Goal: Task Accomplishment & Management: Complete application form

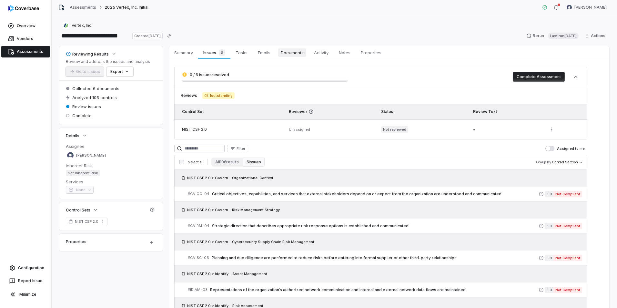
click at [285, 53] on span "Documents" at bounding box center [292, 52] width 28 height 8
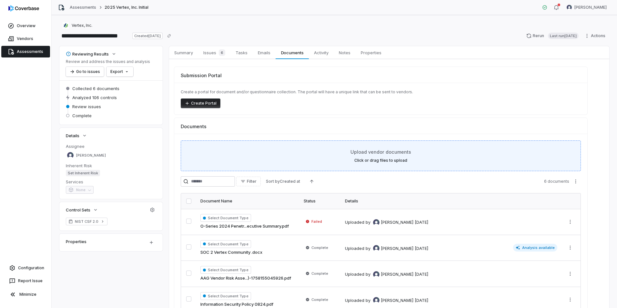
click at [374, 155] on span "Upload vendor documents" at bounding box center [380, 151] width 61 height 7
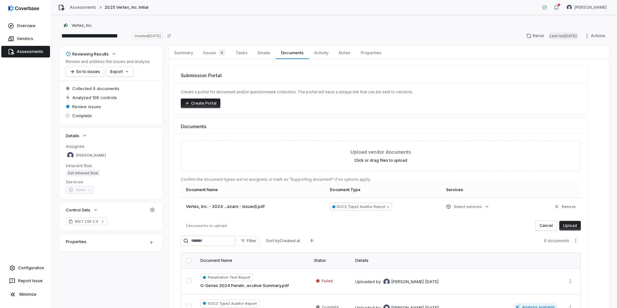
click at [572, 225] on button "Upload" at bounding box center [570, 226] width 22 height 10
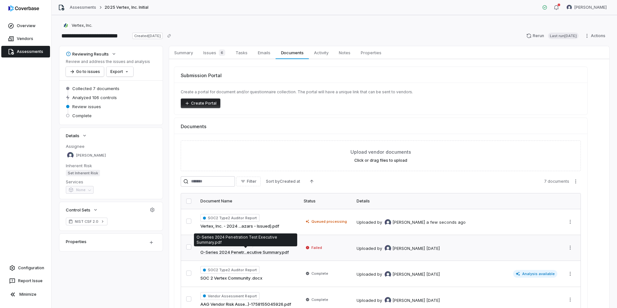
click at [230, 252] on link "O-Series 2024 Penetr...ecutive Summary.pdf" at bounding box center [244, 252] width 88 height 6
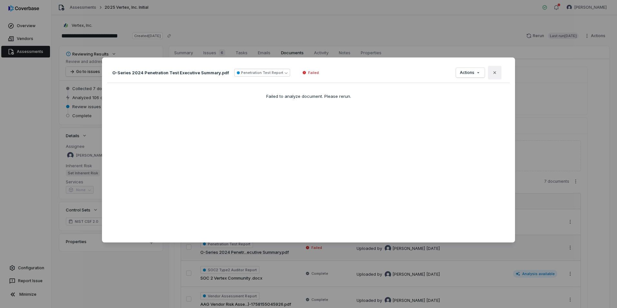
click at [493, 72] on icon "button" at bounding box center [494, 72] width 3 height 3
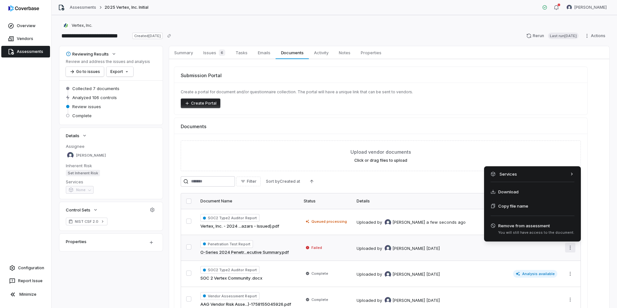
click at [569, 248] on html "**********" at bounding box center [308, 154] width 617 height 308
click at [528, 230] on span "You will still have access to the document." at bounding box center [536, 232] width 76 height 5
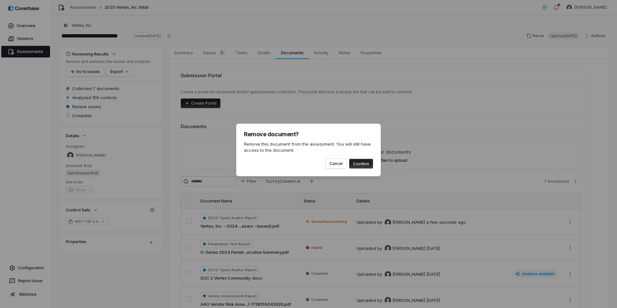
click at [370, 160] on button "Confirm" at bounding box center [361, 164] width 24 height 10
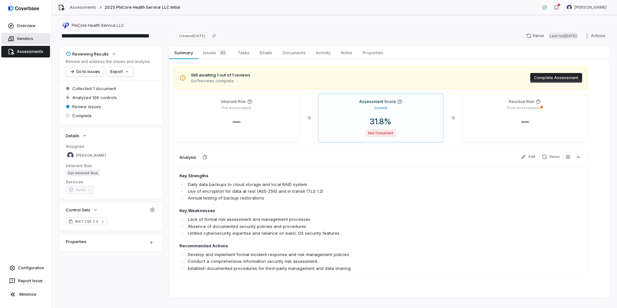
click at [27, 40] on span "Vendors" at bounding box center [25, 38] width 16 height 5
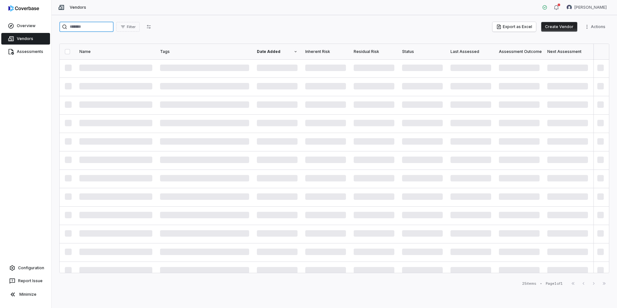
click at [100, 29] on input "search" at bounding box center [86, 27] width 54 height 10
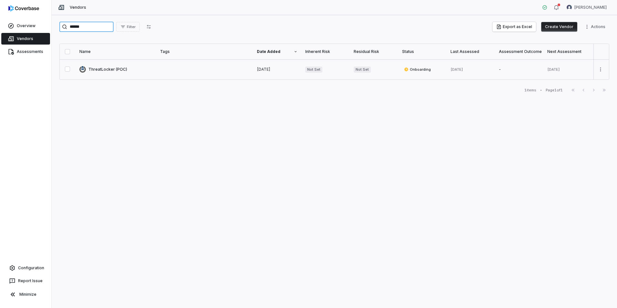
type input "******"
click at [112, 69] on link at bounding box center [115, 69] width 81 height 20
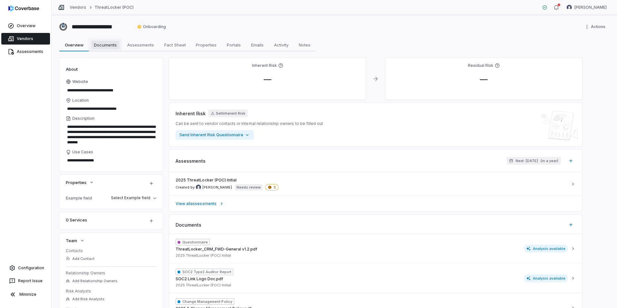
click at [103, 42] on span "Documents" at bounding box center [105, 45] width 28 height 8
type textarea "*"
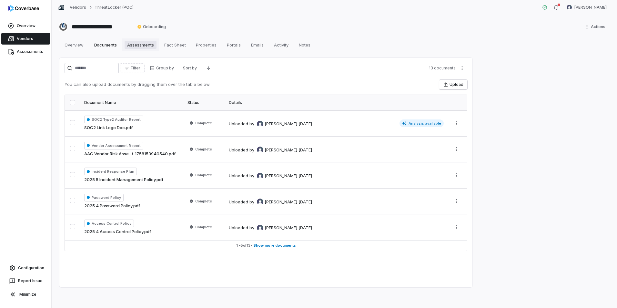
click at [148, 48] on span "Assessments" at bounding box center [141, 45] width 32 height 8
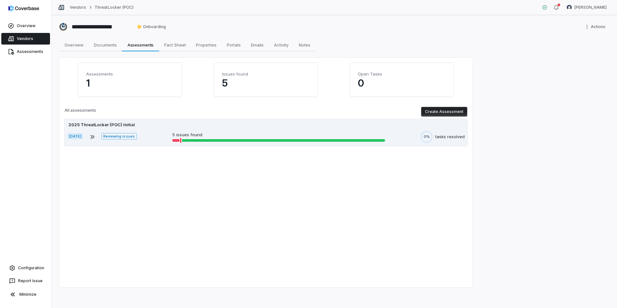
click at [273, 131] on div "Sep 17, 2025 Reviewing issues 5 issues found 0% tasks resolved" at bounding box center [265, 137] width 397 height 12
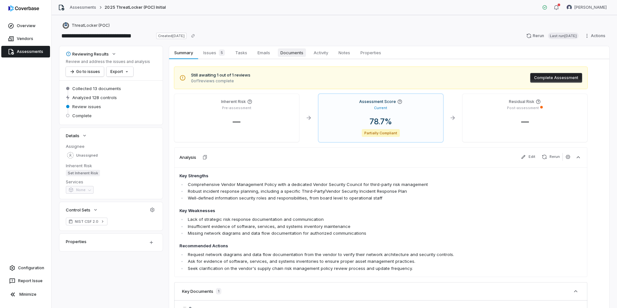
click at [289, 53] on span "Documents" at bounding box center [292, 52] width 28 height 8
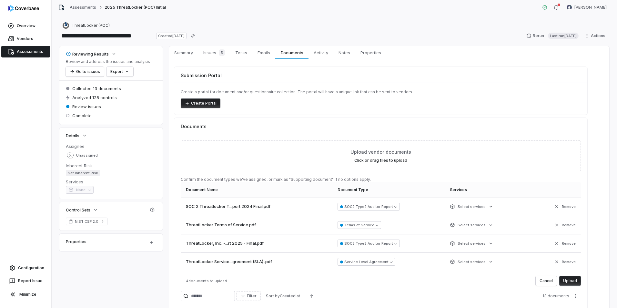
click at [573, 278] on button "Upload" at bounding box center [570, 281] width 22 height 10
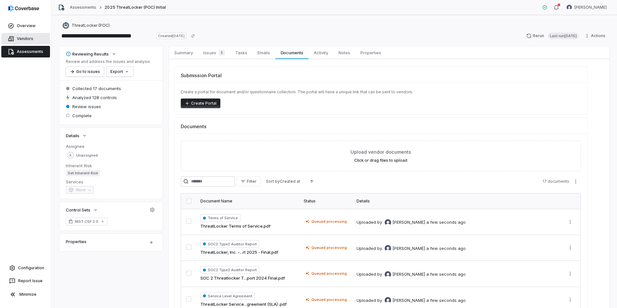
click at [28, 43] on link "Vendors" at bounding box center [25, 39] width 49 height 12
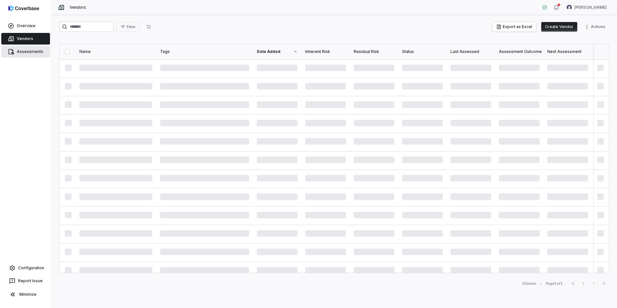
click at [25, 49] on link "Assessments" at bounding box center [25, 52] width 49 height 12
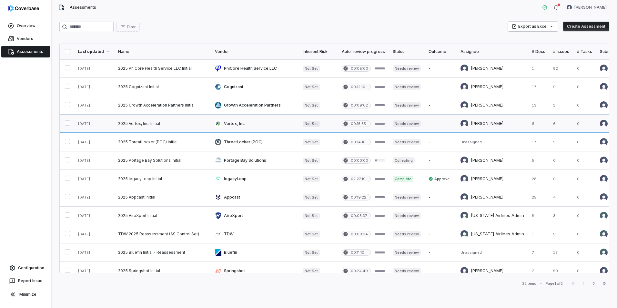
click at [163, 125] on link at bounding box center [162, 124] width 97 height 18
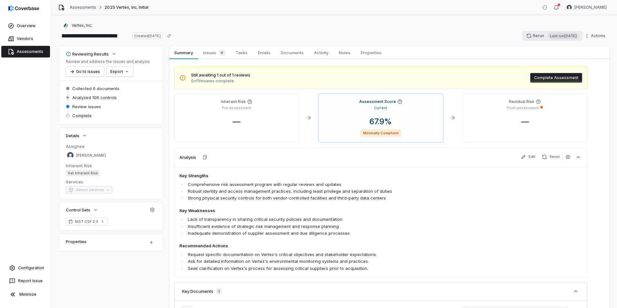
click at [531, 35] on button "Rerun Last run 2 days ago" at bounding box center [552, 36] width 60 height 10
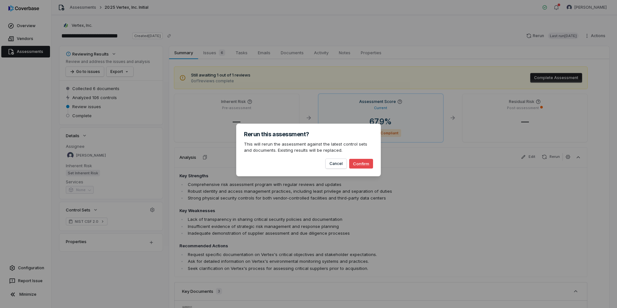
click at [367, 163] on button "Confirm" at bounding box center [361, 164] width 24 height 10
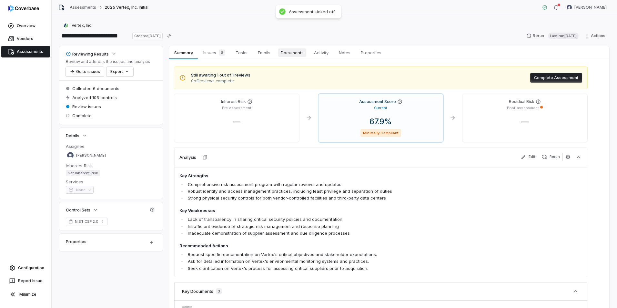
click at [296, 50] on span "Documents" at bounding box center [292, 52] width 28 height 8
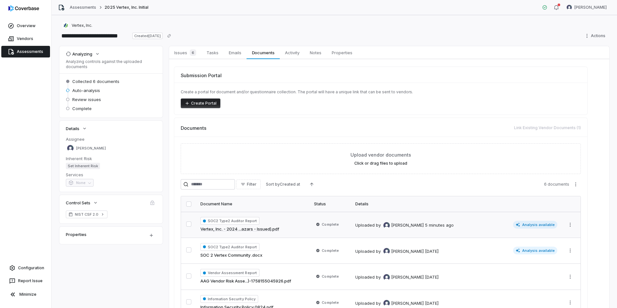
click at [446, 224] on div "Uploaded by Luke Taylor 5 minutes ago" at bounding box center [433, 225] width 156 height 8
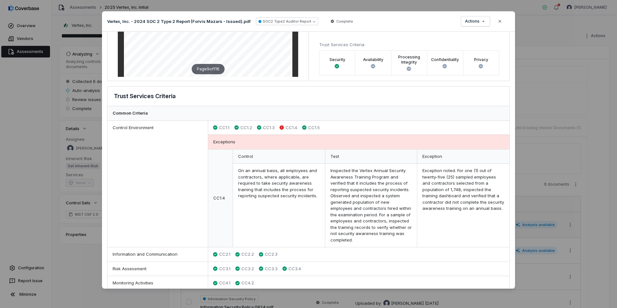
scroll to position [65, 0]
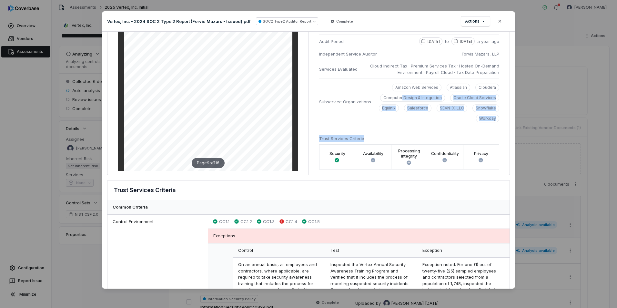
drag, startPoint x: 487, startPoint y: 127, endPoint x: 402, endPoint y: 95, distance: 91.1
click at [402, 95] on div "Company Name Vertex, Inc. Opinion Summary Unqualified Exceptions 5 Audit Period…" at bounding box center [408, 83] width 201 height 182
drag, startPoint x: 402, startPoint y: 95, endPoint x: 424, endPoint y: 122, distance: 35.1
click at [424, 122] on div "Amazon Web Services Atlassian Cloudera Computer Design & Integration Oracle Clo…" at bounding box center [437, 103] width 123 height 39
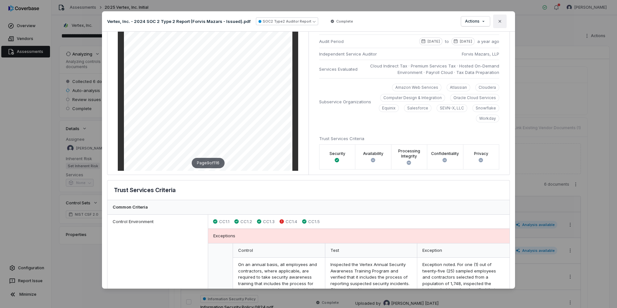
drag, startPoint x: 505, startPoint y: 23, endPoint x: 503, endPoint y: 25, distance: 3.5
click at [505, 23] on button "Close" at bounding box center [500, 22] width 14 height 14
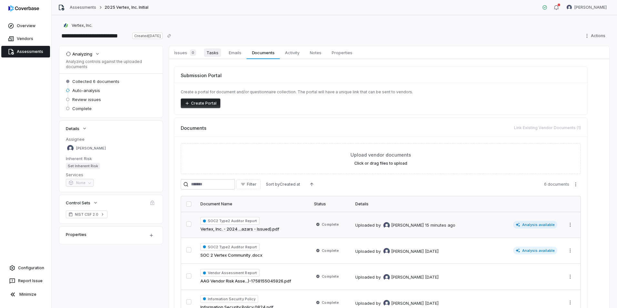
click at [211, 53] on span "Tasks" at bounding box center [212, 52] width 17 height 8
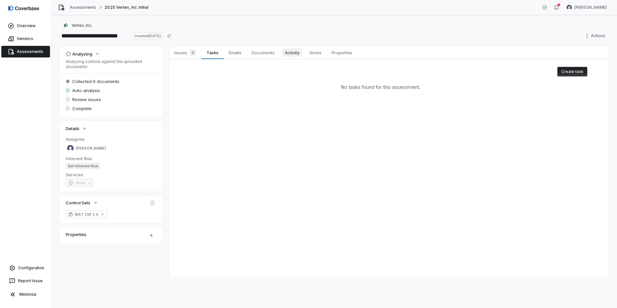
click at [294, 55] on span "Activity" at bounding box center [292, 52] width 20 height 8
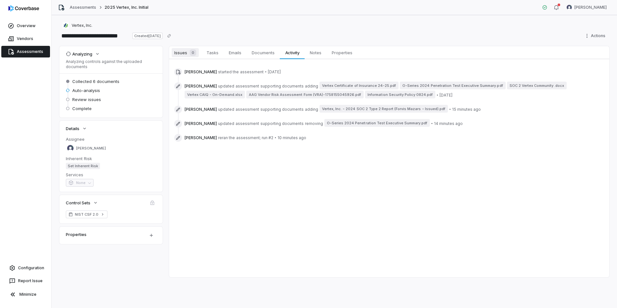
click at [186, 52] on span "Issues 0" at bounding box center [185, 52] width 27 height 9
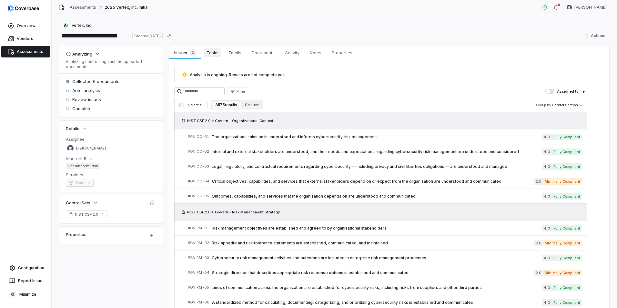
click at [220, 53] on span "Tasks" at bounding box center [212, 52] width 17 height 8
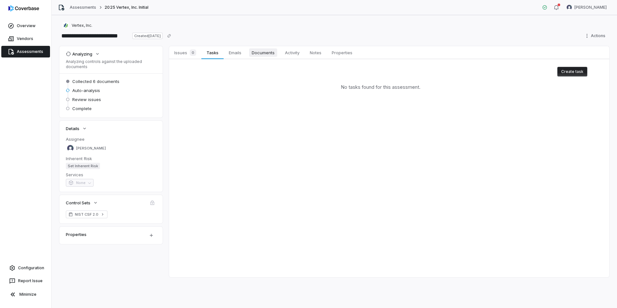
click at [268, 54] on span "Documents" at bounding box center [263, 52] width 28 height 8
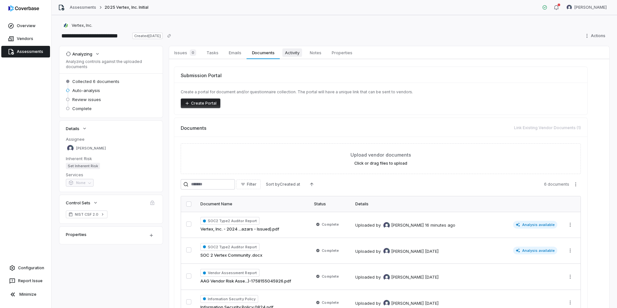
click at [292, 56] on span "Activity" at bounding box center [292, 52] width 20 height 8
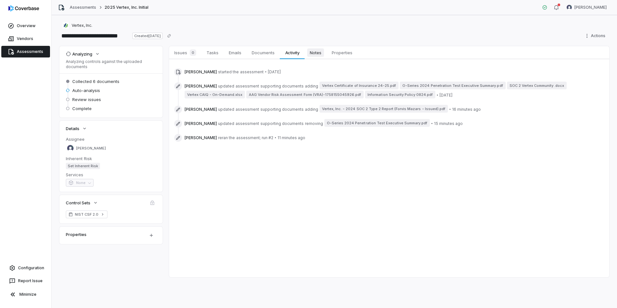
click at [313, 54] on span "Notes" at bounding box center [315, 52] width 17 height 8
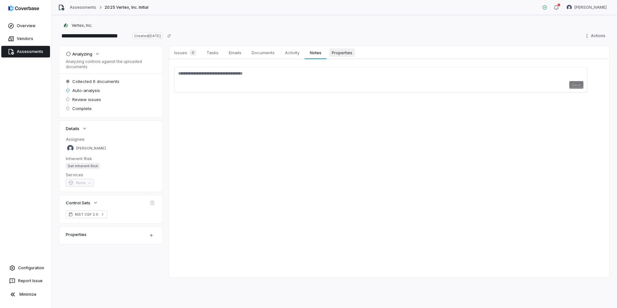
click at [342, 53] on span "Properties" at bounding box center [342, 52] width 26 height 8
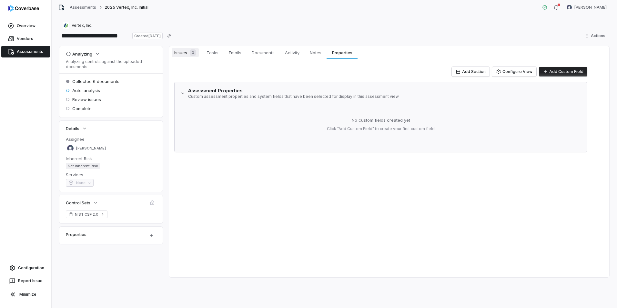
click at [188, 52] on div "0" at bounding box center [191, 52] width 9 height 6
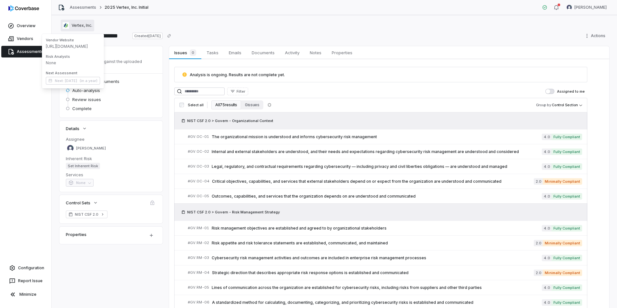
click at [78, 27] on span "Vertex, Inc." at bounding box center [82, 25] width 21 height 5
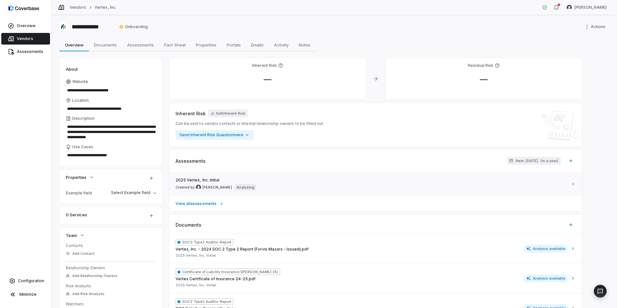
click at [338, 195] on link "2025 Vertex, Inc. Initial Created by [PERSON_NAME] Analyzing" at bounding box center [375, 183] width 413 height 23
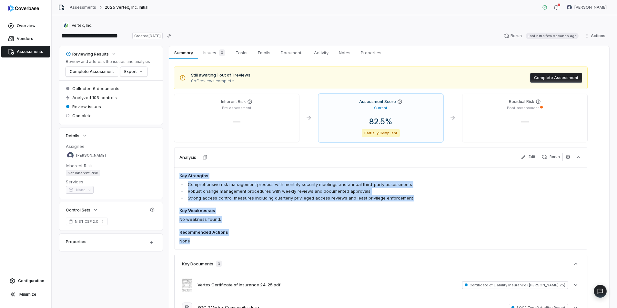
drag, startPoint x: 190, startPoint y: 242, endPoint x: 172, endPoint y: 174, distance: 69.6
click at [172, 174] on div "Still awaiting 1 out of 1 reviews 0 of 1 reviews complete Complete Assessment I…" at bounding box center [389, 212] width 440 height 306
copy span "Key Strengths Comprehensive risk management process with monthly security meeti…"
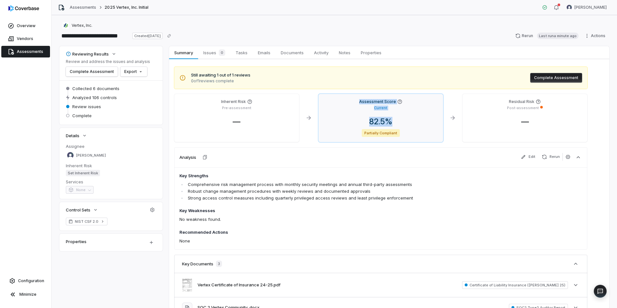
drag, startPoint x: 405, startPoint y: 122, endPoint x: 355, endPoint y: 102, distance: 54.3
click at [355, 102] on div "Assessment Score Current 82.5 % Partially Compliant" at bounding box center [380, 118] width 125 height 48
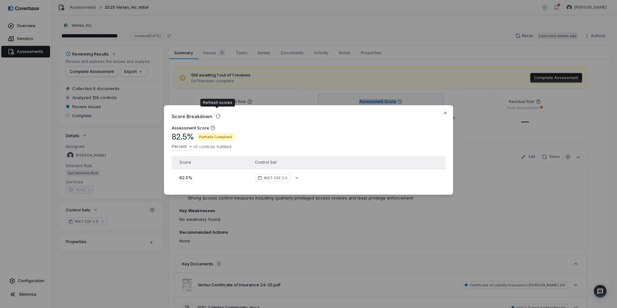
copy div "Assessment Score Current 82.5 %"
click at [446, 113] on icon "button" at bounding box center [445, 112] width 5 height 5
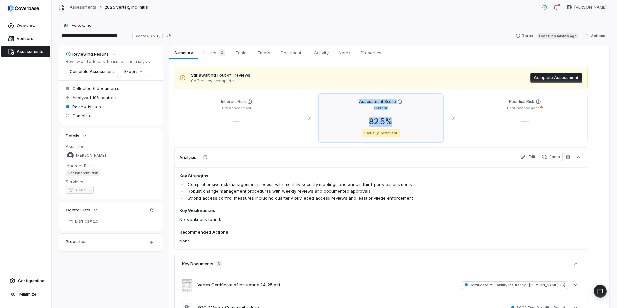
click at [397, 104] on icon at bounding box center [399, 101] width 5 height 5
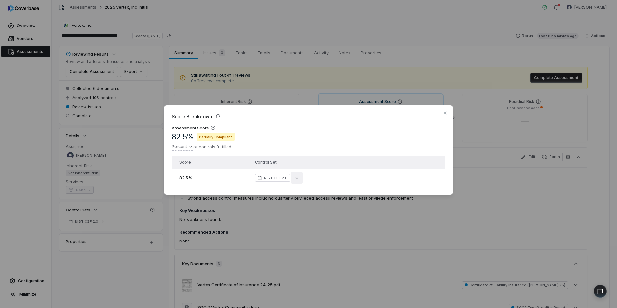
click at [294, 178] on button "button" at bounding box center [297, 178] width 12 height 12
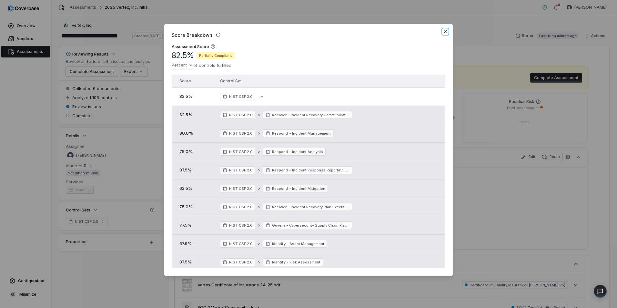
click at [445, 32] on icon "button" at bounding box center [445, 31] width 3 height 3
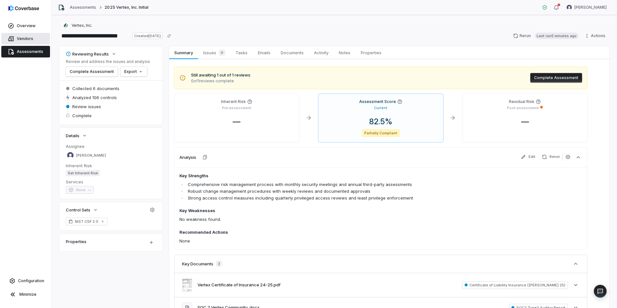
click at [23, 40] on span "Vendors" at bounding box center [25, 38] width 16 height 5
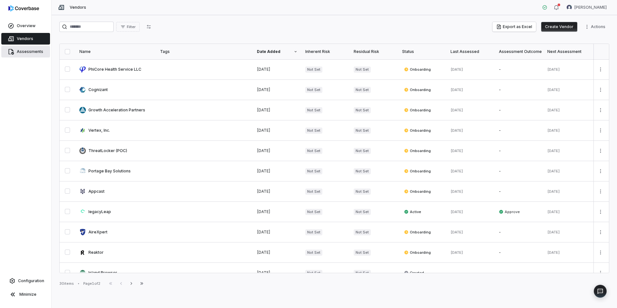
click at [26, 51] on span "Assessments" at bounding box center [30, 51] width 26 height 5
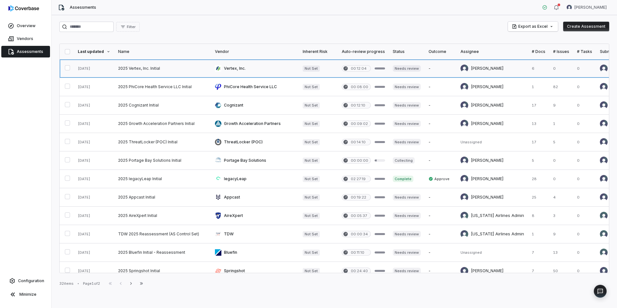
click at [167, 70] on link at bounding box center [162, 68] width 97 height 18
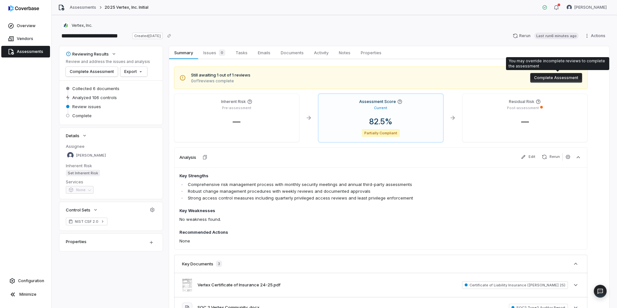
click at [544, 76] on button "Complete Assessment" at bounding box center [556, 78] width 52 height 10
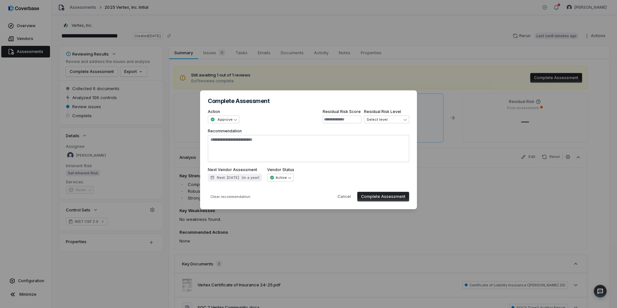
click at [378, 194] on button "Complete Assessment" at bounding box center [383, 197] width 52 height 10
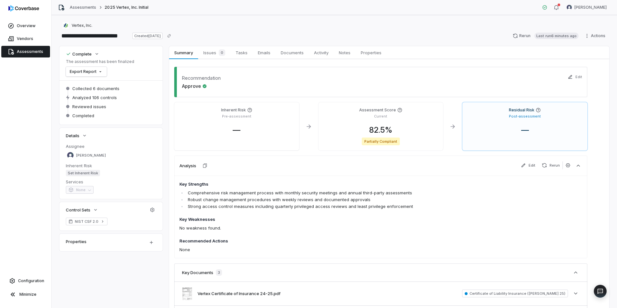
click at [21, 50] on span "Assessments" at bounding box center [30, 51] width 26 height 5
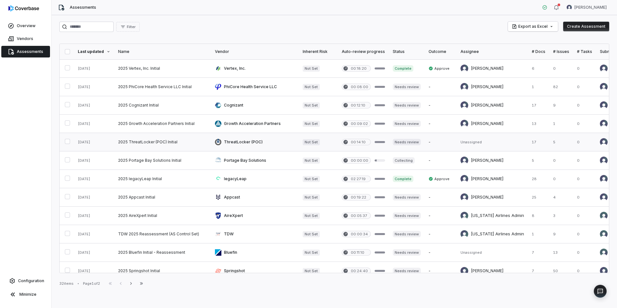
click at [185, 142] on link at bounding box center [162, 142] width 97 height 18
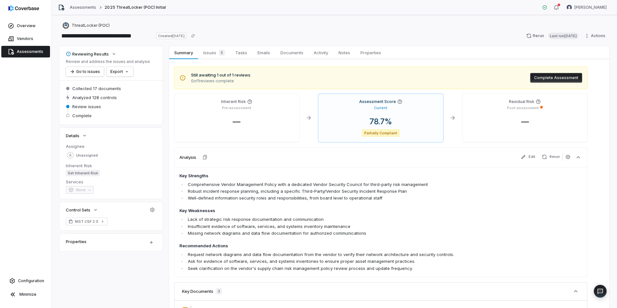
scroll to position [32, 0]
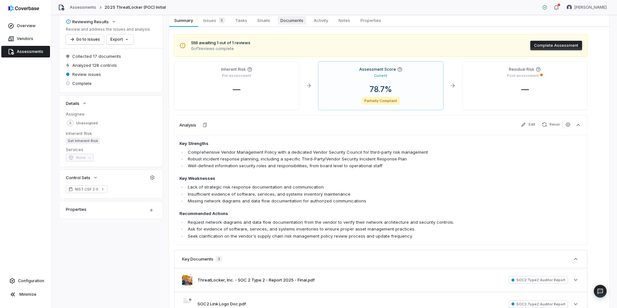
click at [285, 22] on span "Documents" at bounding box center [292, 20] width 28 height 8
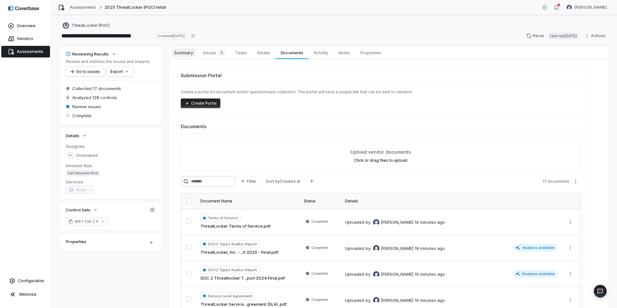
click at [188, 54] on span "Summary" at bounding box center [184, 52] width 24 height 8
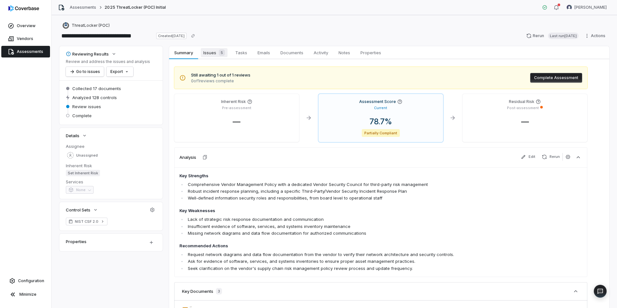
click at [212, 53] on span "Issues 5" at bounding box center [214, 52] width 27 height 9
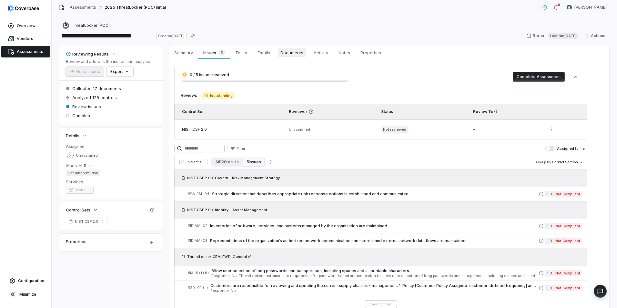
click at [296, 49] on span "Documents" at bounding box center [292, 52] width 28 height 8
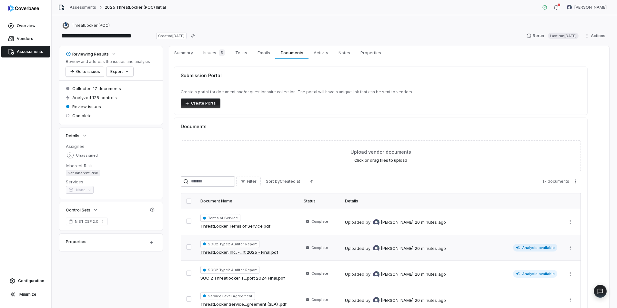
click at [287, 247] on div "SOC2 Type2 Auditor Report ThreatLocker, Inc. -...rt 2025 - Final.pdf" at bounding box center [247, 247] width 95 height 15
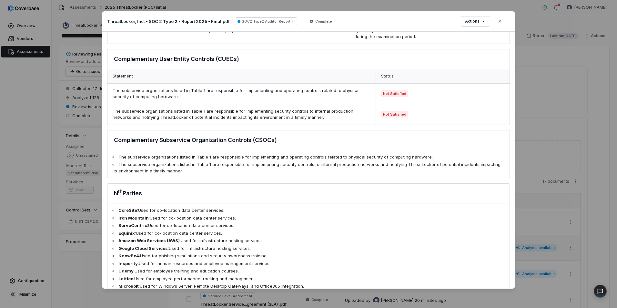
scroll to position [494, 0]
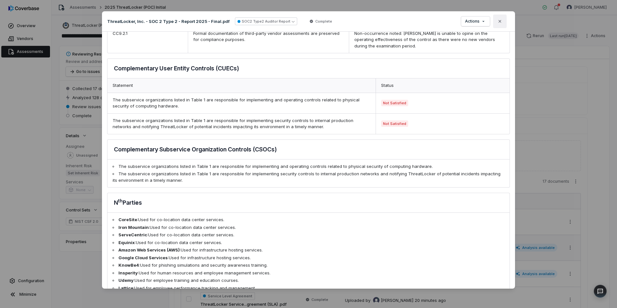
click at [501, 22] on icon "button" at bounding box center [499, 21] width 3 height 3
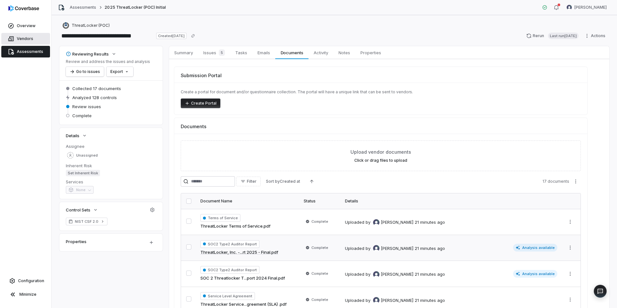
click at [24, 39] on span "Vendors" at bounding box center [25, 38] width 16 height 5
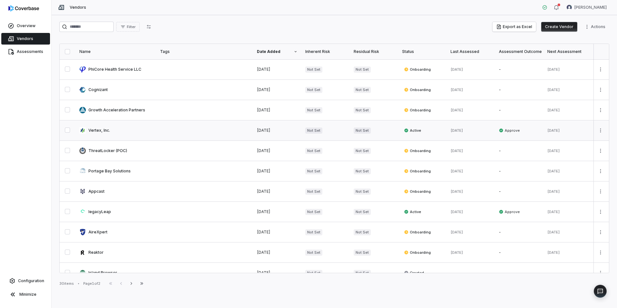
click at [115, 132] on link at bounding box center [115, 130] width 81 height 20
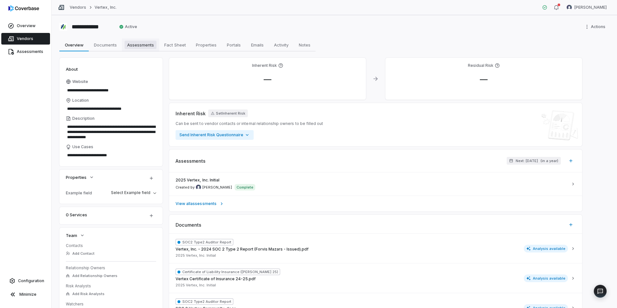
click at [139, 46] on span "Assessments" at bounding box center [141, 45] width 32 height 8
type textarea "*"
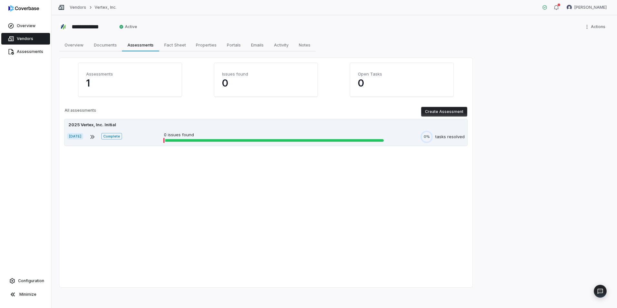
click at [213, 129] on div "2025 Vertex, Inc. Initial [DATE] Complete 0 issues found 0% tasks resolved" at bounding box center [266, 132] width 403 height 26
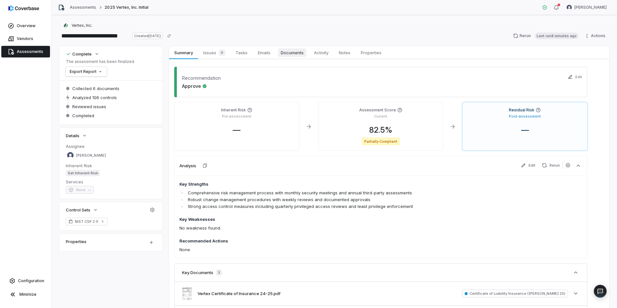
click at [285, 54] on span "Documents" at bounding box center [292, 52] width 28 height 8
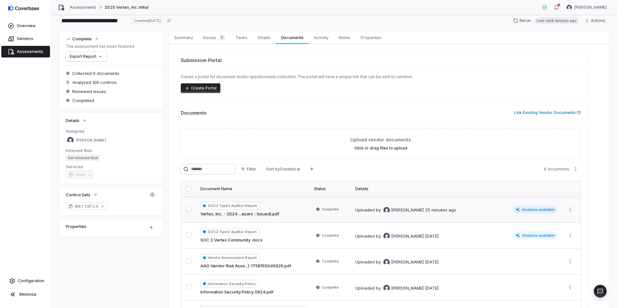
scroll to position [15, 0]
click at [280, 227] on td "SOC2 Type2 Auditor Report SOC 2 Vertex Community .docx" at bounding box center [253, 236] width 114 height 26
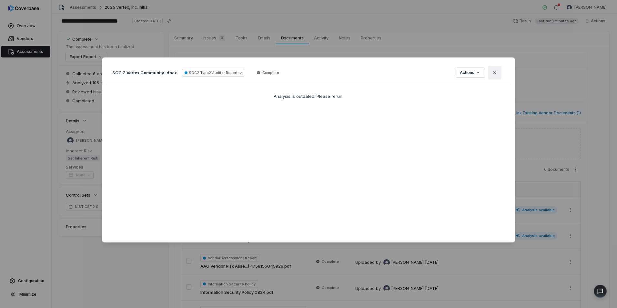
click at [494, 71] on icon "button" at bounding box center [494, 72] width 5 height 5
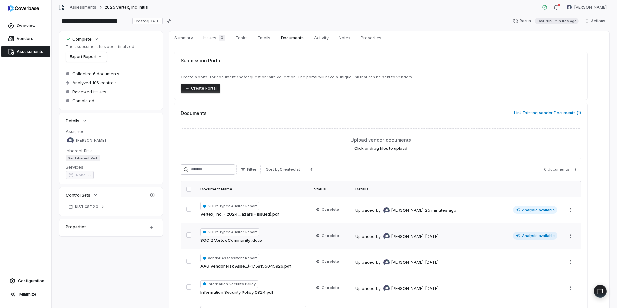
click at [477, 240] on td "Uploaded by [PERSON_NAME] [DATE] Analysis available" at bounding box center [456, 236] width 210 height 26
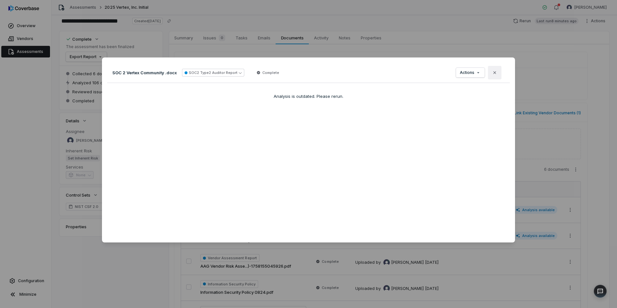
click at [493, 75] on icon "button" at bounding box center [494, 72] width 5 height 5
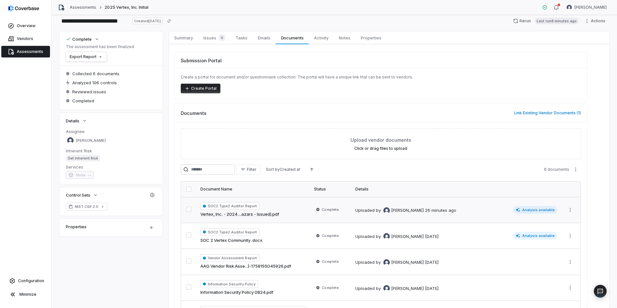
click at [286, 207] on div "SOC2 Type2 Auditor Report Vertex, Inc. - 2024 ...azars - Issued).pdf" at bounding box center [253, 209] width 106 height 15
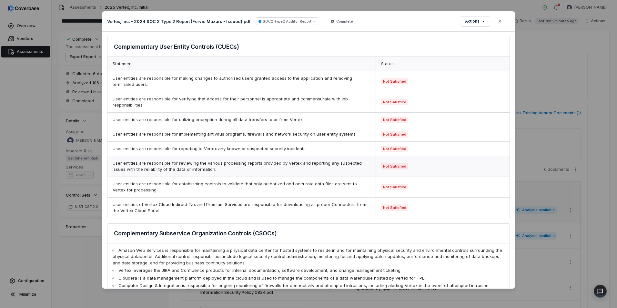
scroll to position [1097, 0]
